Goal: Check status: Check status

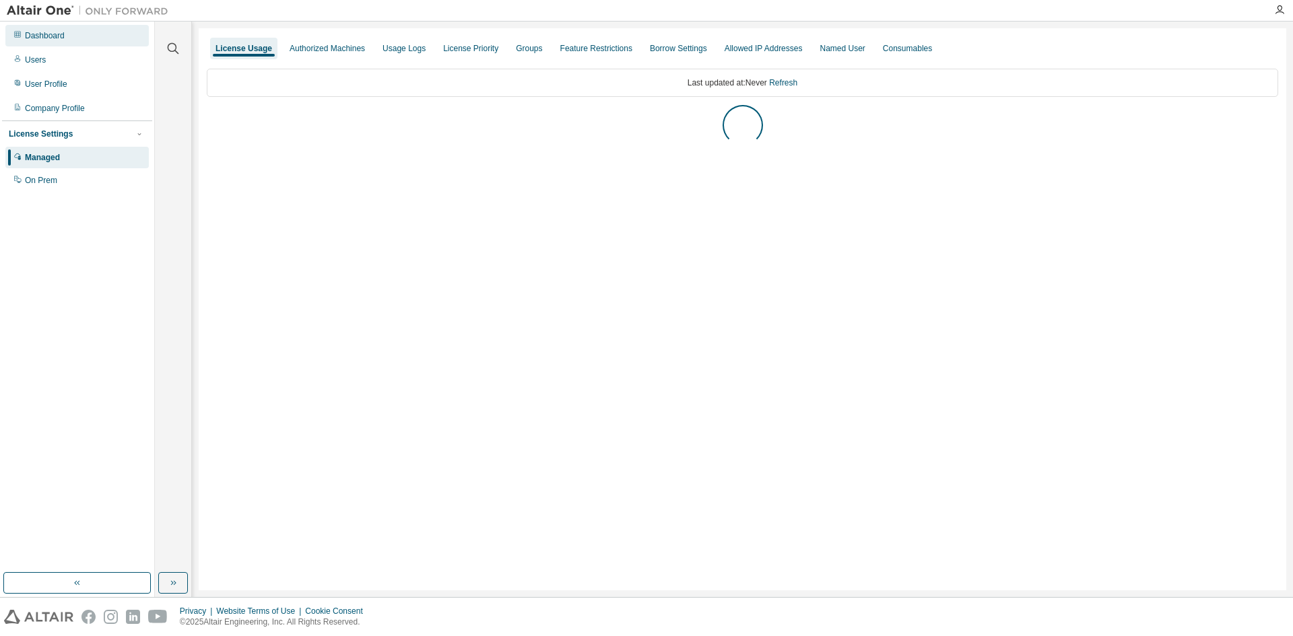
click at [66, 42] on div "Dashboard" at bounding box center [76, 36] width 143 height 22
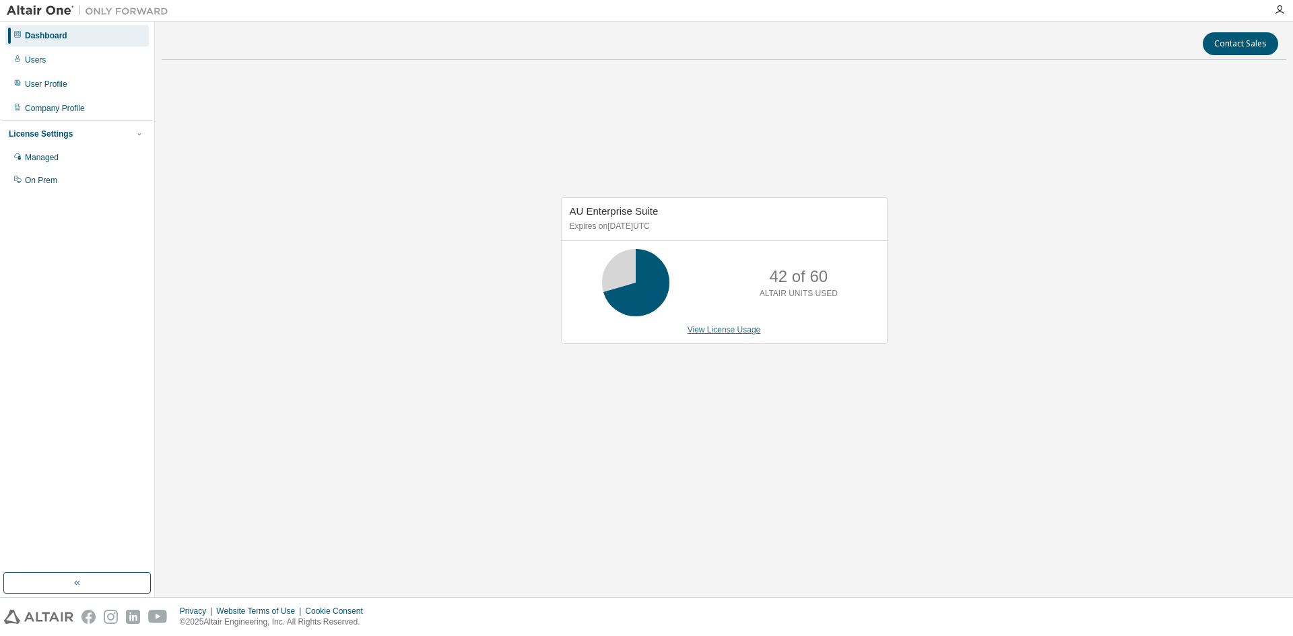
click at [722, 333] on link "View License Usage" at bounding box center [723, 329] width 73 height 9
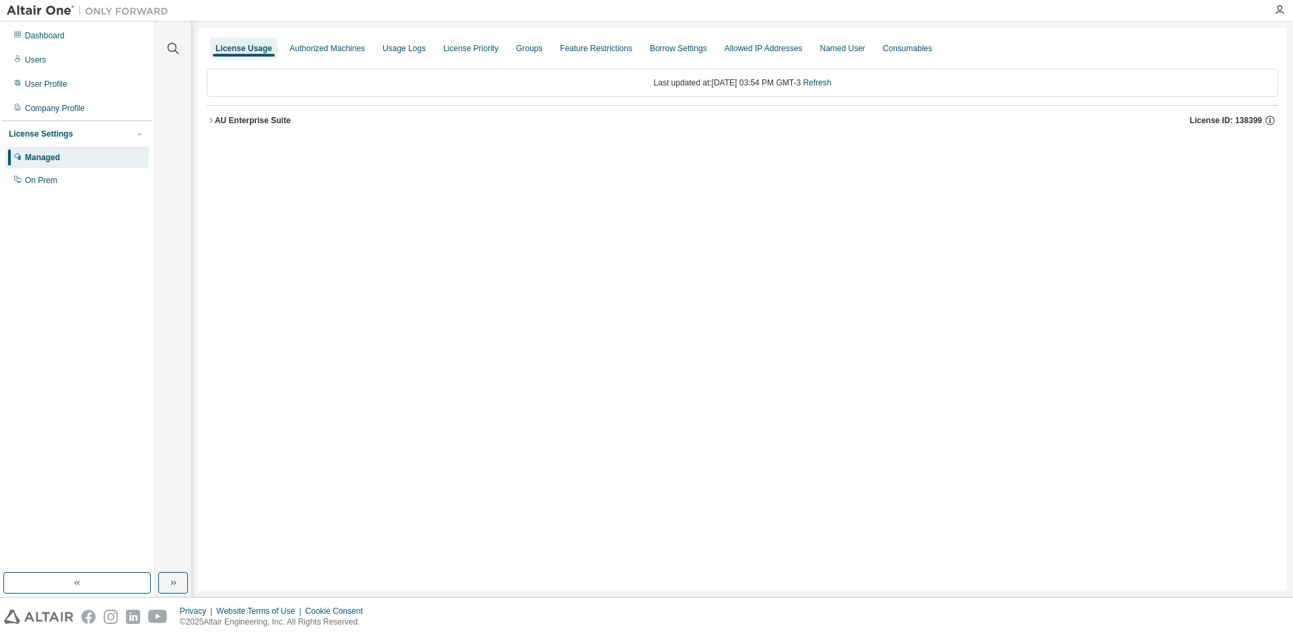
click at [215, 120] on div "AU Enterprise Suite" at bounding box center [253, 120] width 76 height 11
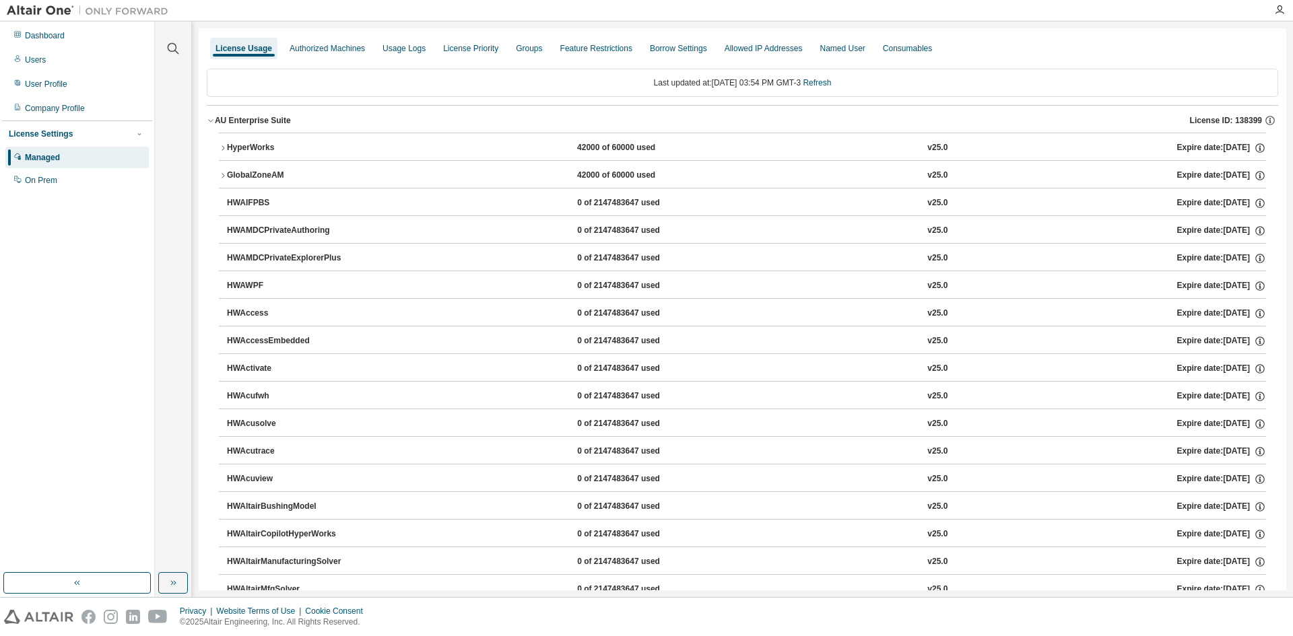
click at [221, 171] on button "GlobalZoneAM 42000 of 60000 used v25.0 Expire date: 2027-03-05" at bounding box center [742, 176] width 1047 height 30
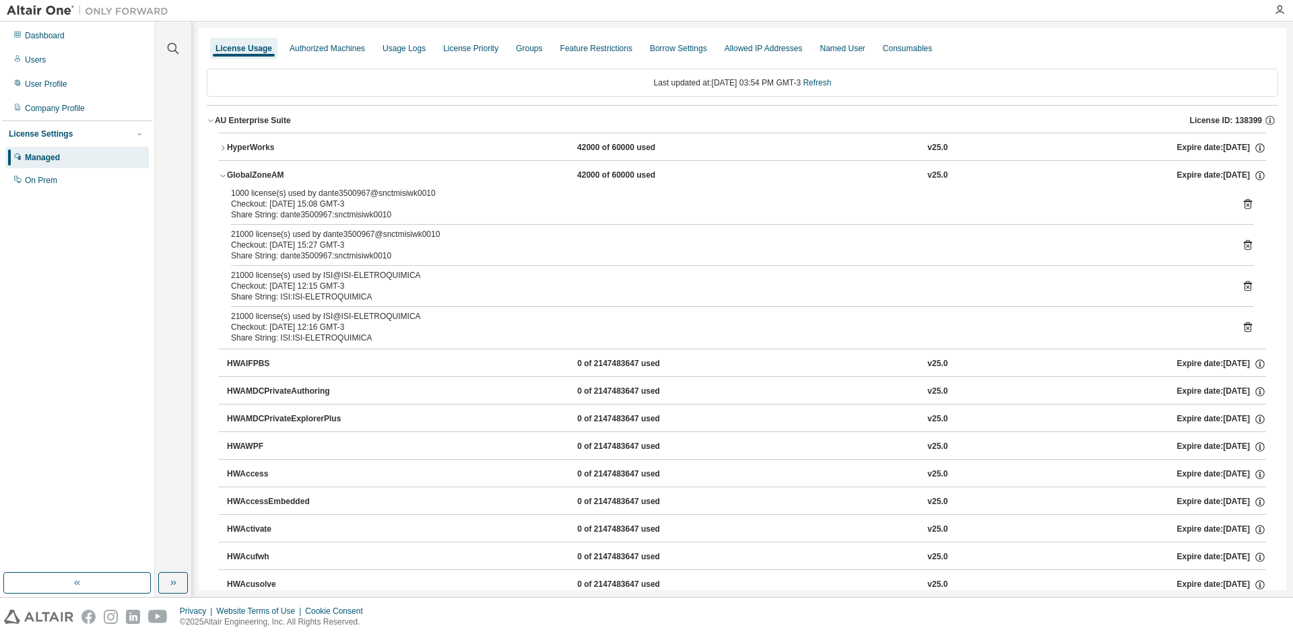
click at [220, 151] on icon "button" at bounding box center [223, 148] width 8 height 8
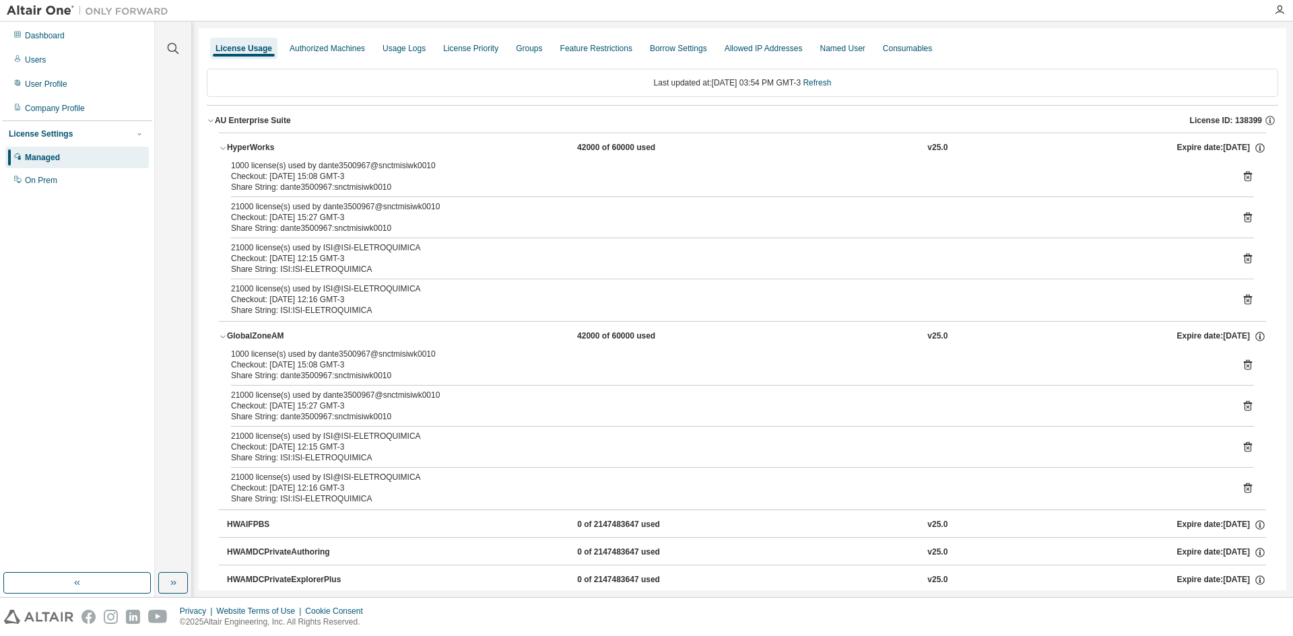
click at [224, 149] on icon "button" at bounding box center [223, 148] width 8 height 8
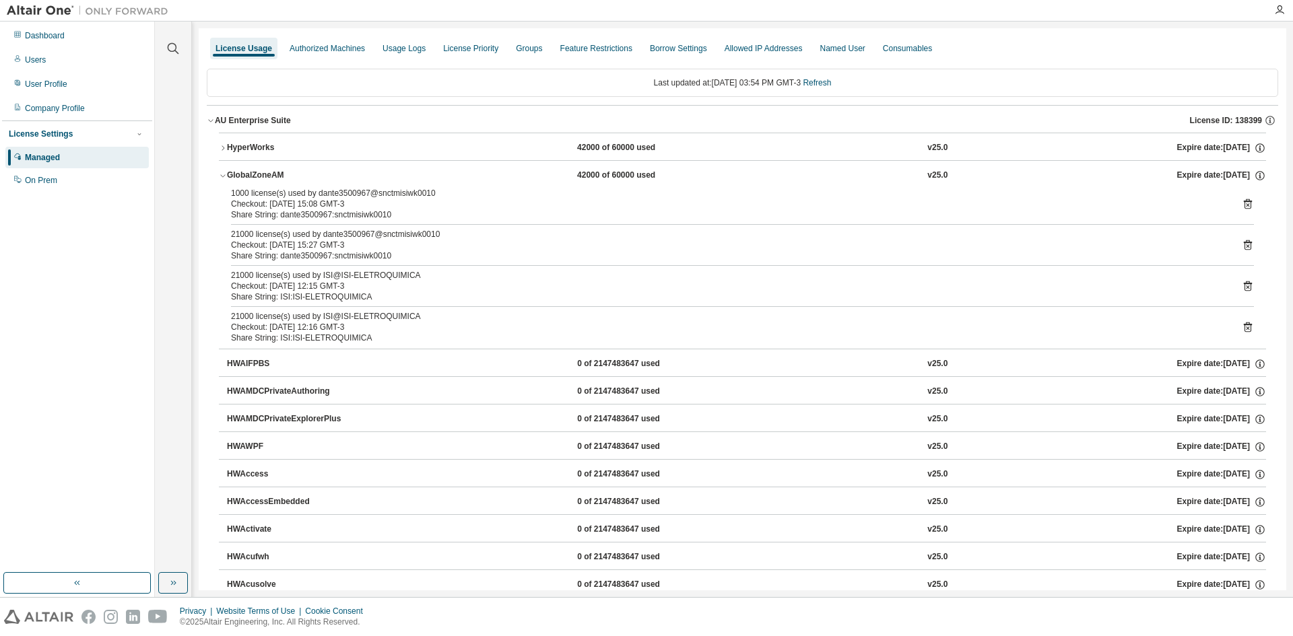
click at [221, 176] on icon "button" at bounding box center [223, 176] width 8 height 8
